Goal: Find specific page/section: Find specific page/section

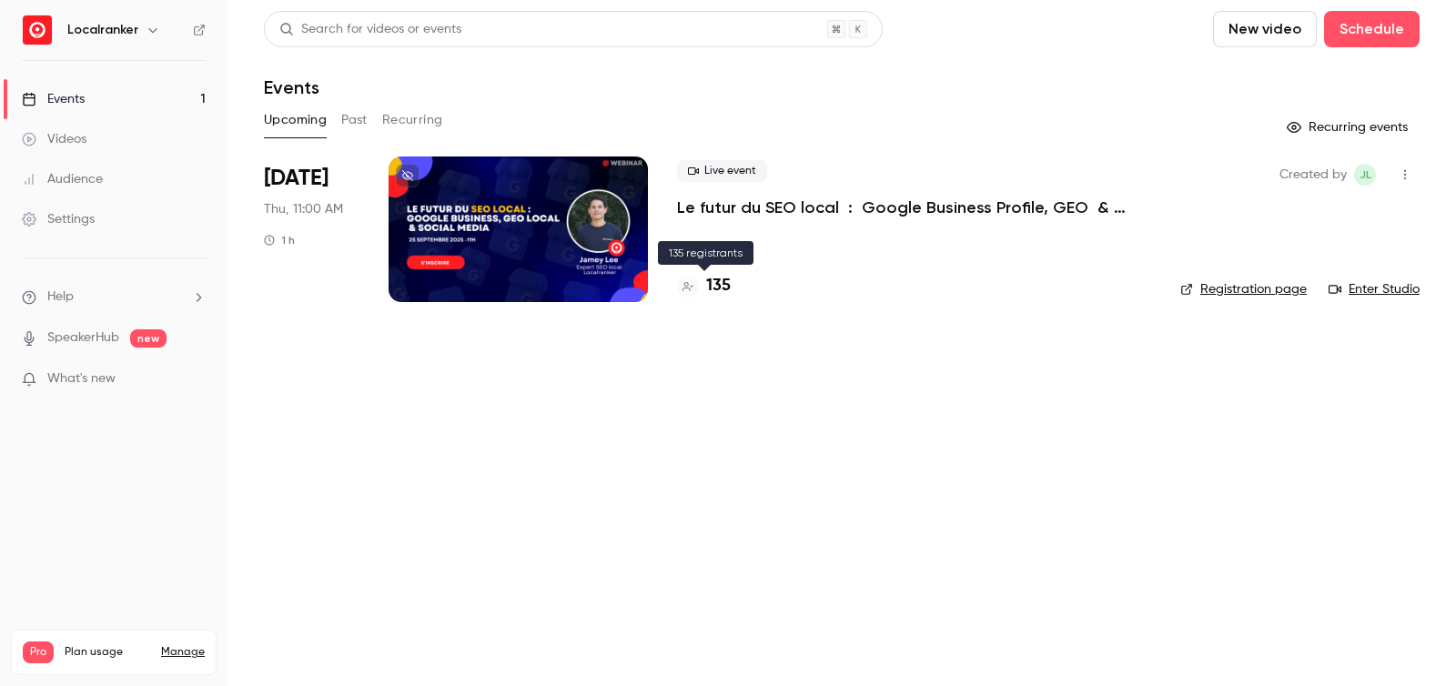
click at [716, 285] on h4 "135" at bounding box center [718, 286] width 25 height 25
